Goal: Information Seeking & Learning: Learn about a topic

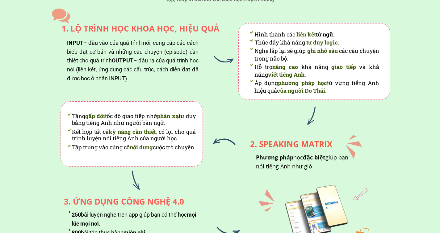
scroll to position [626, 0]
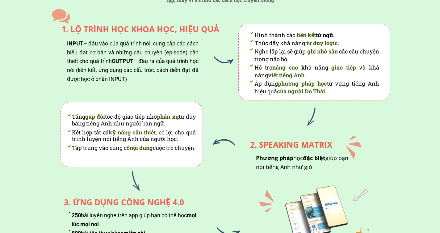
click at [143, 50] on div "INPUT – đầu vào của quá trình nói, cung cấp các cách biểu đạt cơ bản và những c…" at bounding box center [133, 61] width 132 height 44
click at [177, 78] on div "INPUT – đầu vào của quá trình nói, cung cấp các cách biểu đạt cơ bản và những c…" at bounding box center [133, 61] width 132 height 44
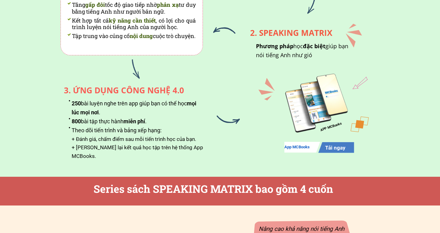
scroll to position [741, 0]
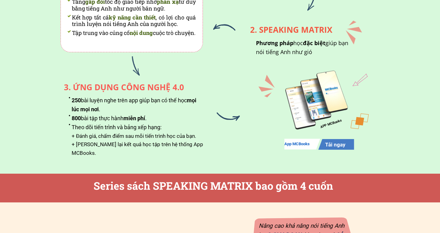
click at [133, 103] on li "250 bài luyện nghe trên app giúp bạn có thể học mọi lúc mọi nơi ." at bounding box center [136, 105] width 134 height 18
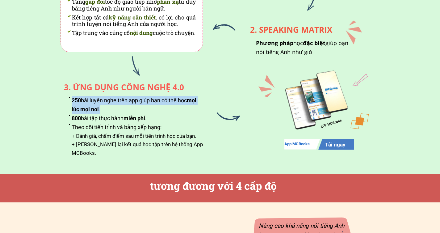
click at [139, 119] on span "miễn phí" at bounding box center [135, 118] width 22 height 6
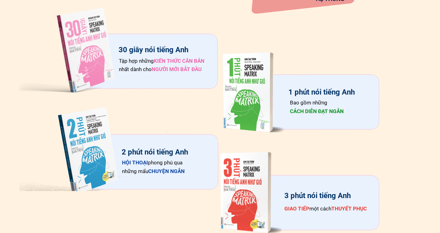
scroll to position [987, 0]
click at [110, 65] on div at bounding box center [86, 49] width 135 height 96
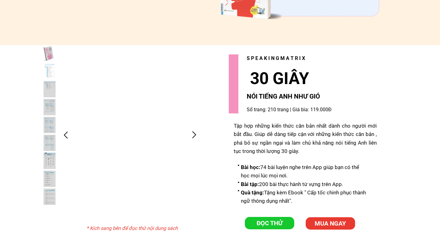
scroll to position [1202, 0]
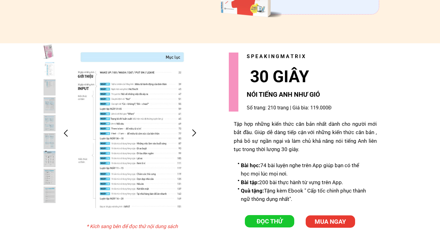
click at [71, 132] on div at bounding box center [66, 133] width 10 height 10
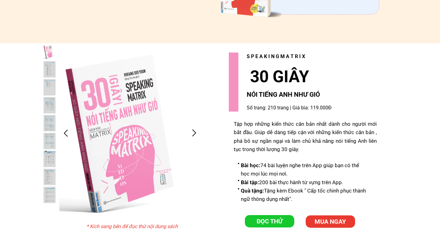
click at [71, 132] on div at bounding box center [66, 133] width 10 height 10
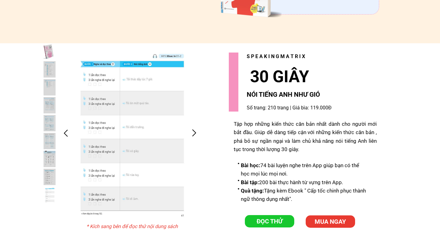
click at [195, 134] on div at bounding box center [194, 133] width 10 height 10
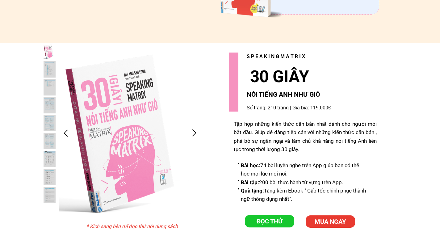
click at [269, 220] on p "ĐỌC THỬ" at bounding box center [269, 221] width 49 height 12
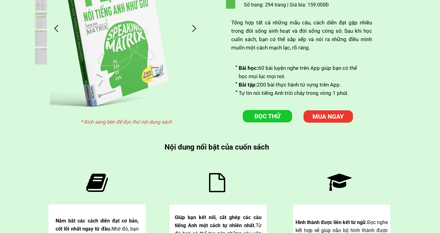
scroll to position [1629, 0]
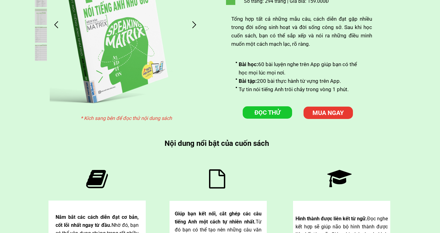
click at [262, 119] on div "* Kích sang bên để đọc thử nội dung sách ĐỌC THỬ MUA NGAY 1 PHÚT NÓI TIẾNG ANH …" at bounding box center [220, 105] width 371 height 336
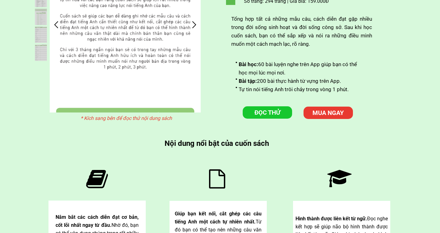
click at [263, 113] on p "ĐỌC THỬ" at bounding box center [267, 112] width 49 height 12
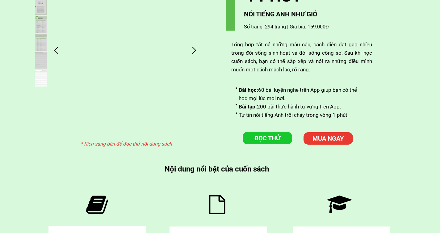
scroll to position [1631, 0]
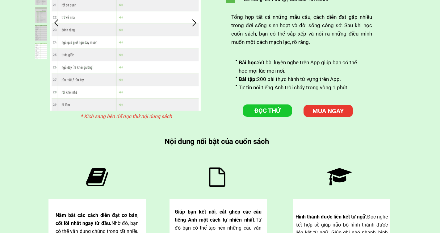
click at [282, 112] on p "ĐỌC THỬ" at bounding box center [267, 110] width 49 height 12
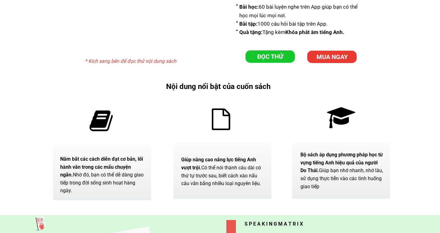
scroll to position [1992, 0]
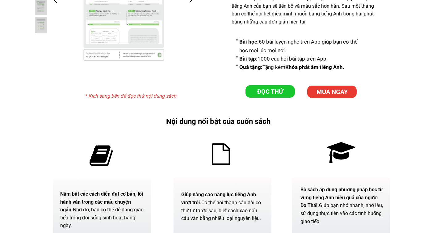
click at [269, 94] on p "ĐỌC THỬ" at bounding box center [270, 91] width 49 height 12
